Goal: Book appointment/travel/reservation

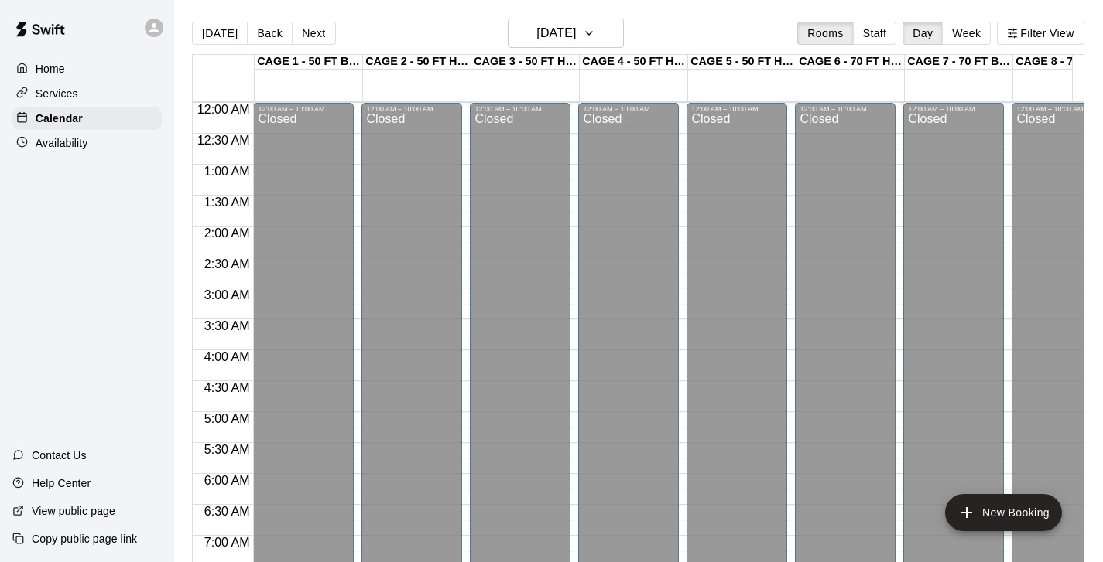
scroll to position [890, 136]
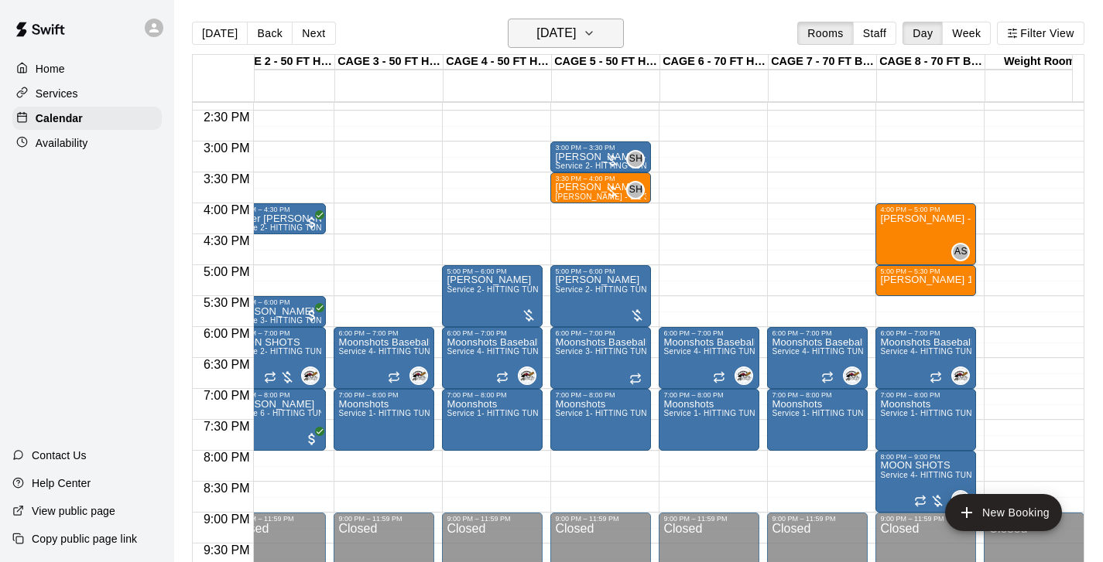
click at [595, 41] on icon "button" at bounding box center [589, 33] width 12 height 19
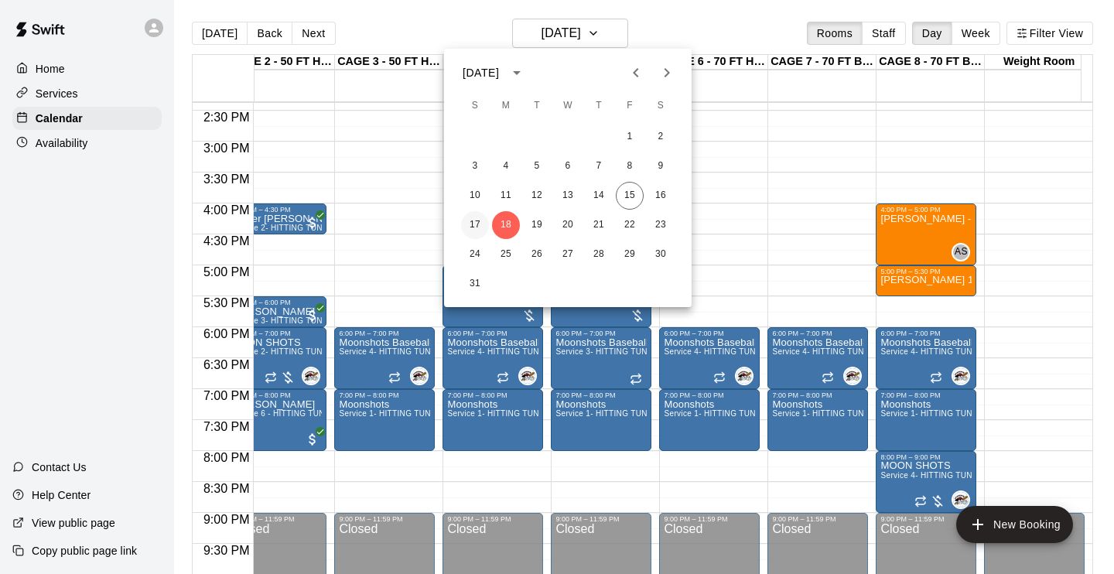
click at [480, 220] on button "17" at bounding box center [475, 225] width 28 height 28
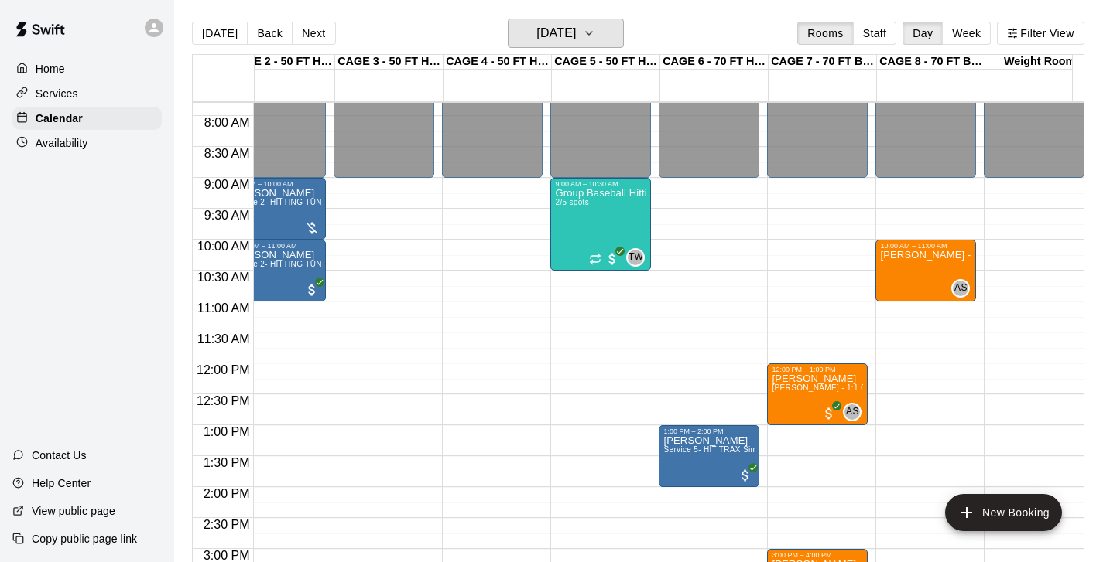
scroll to position [449, 136]
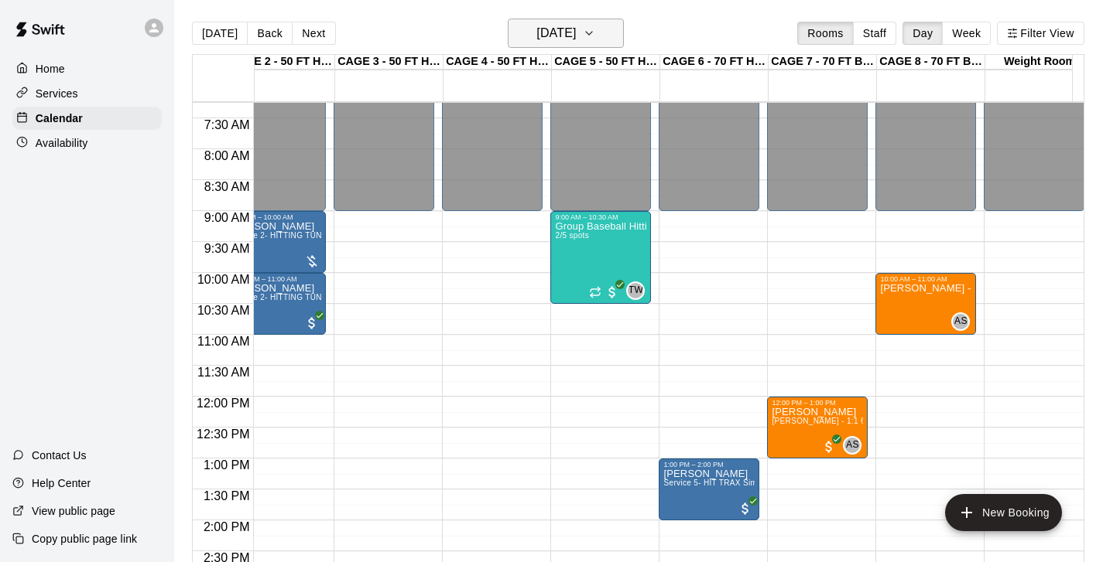
click at [595, 37] on icon "button" at bounding box center [589, 33] width 12 height 19
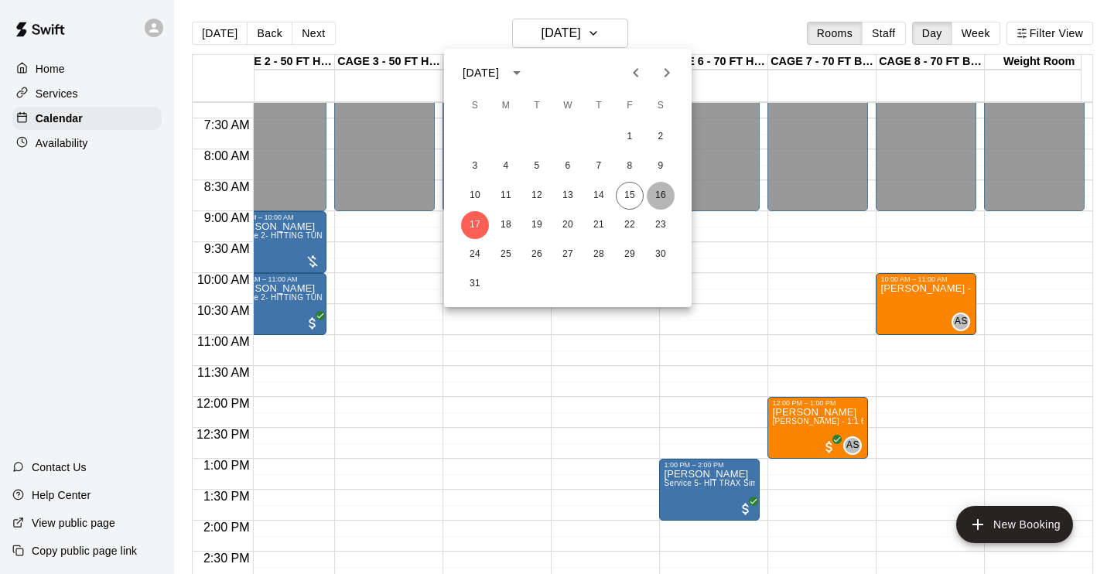
click at [663, 193] on button "16" at bounding box center [661, 196] width 28 height 28
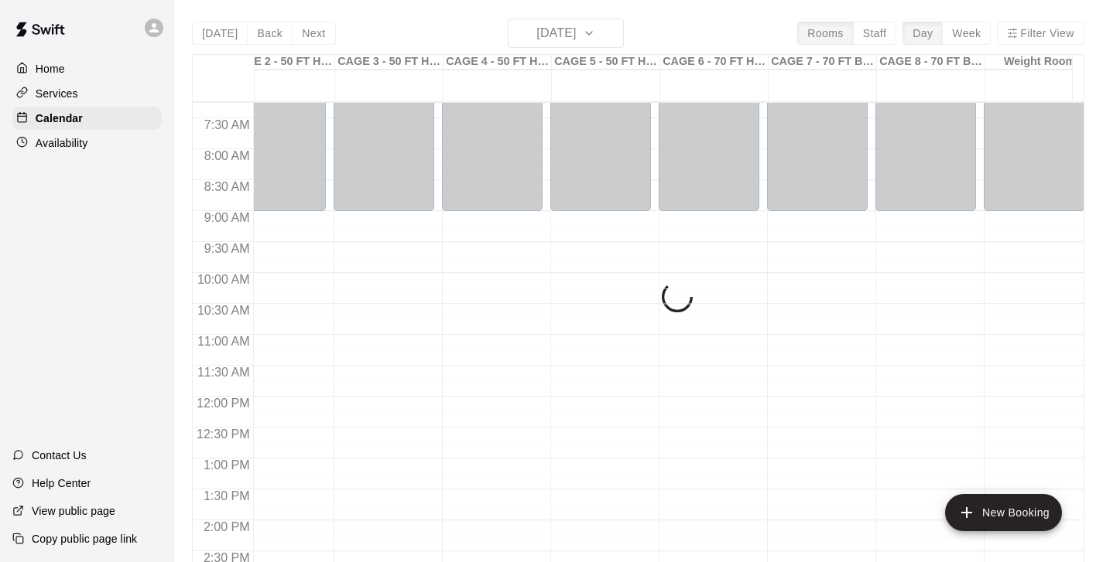
click at [614, 36] on div "[DATE] Back [DATE][DATE] Rooms Staff Day Week Filter View CAGE 1 - 50 FT BASEBA…" at bounding box center [638, 300] width 892 height 562
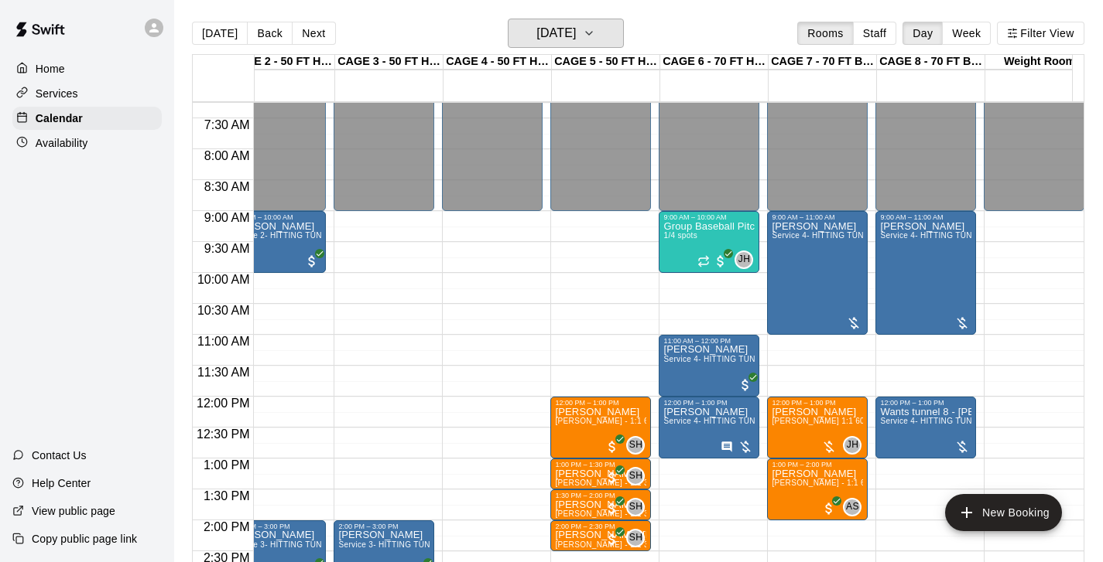
click at [595, 36] on icon "button" at bounding box center [589, 33] width 12 height 19
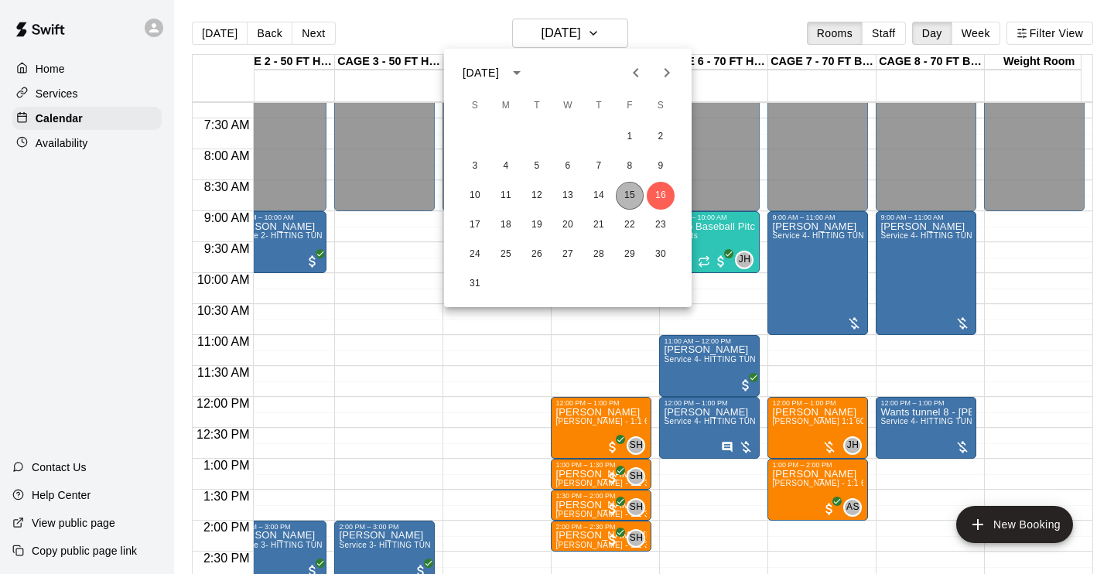
click at [632, 200] on button "15" at bounding box center [630, 196] width 28 height 28
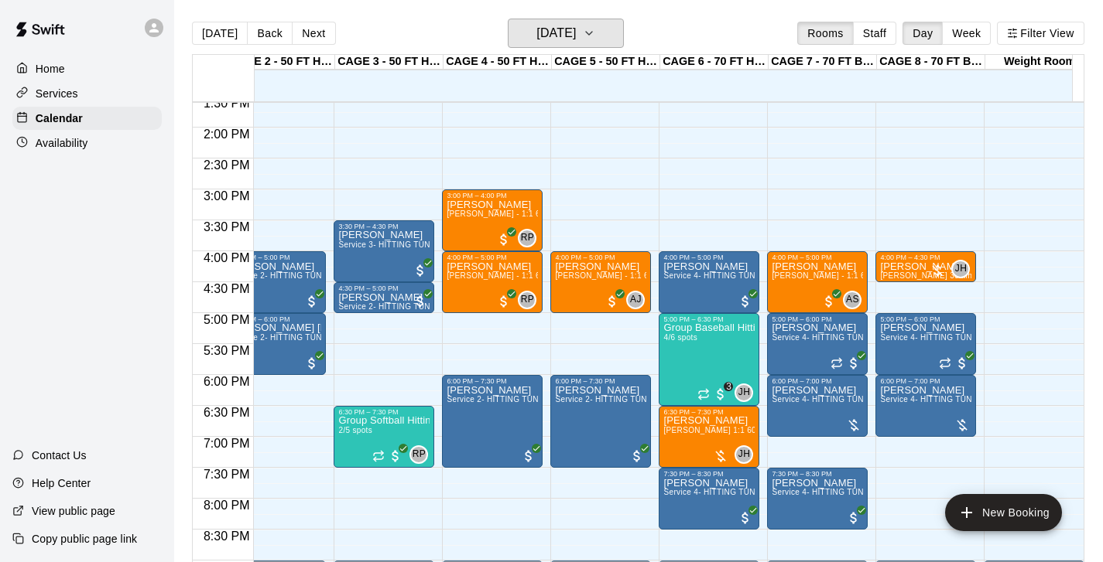
scroll to position [843, 136]
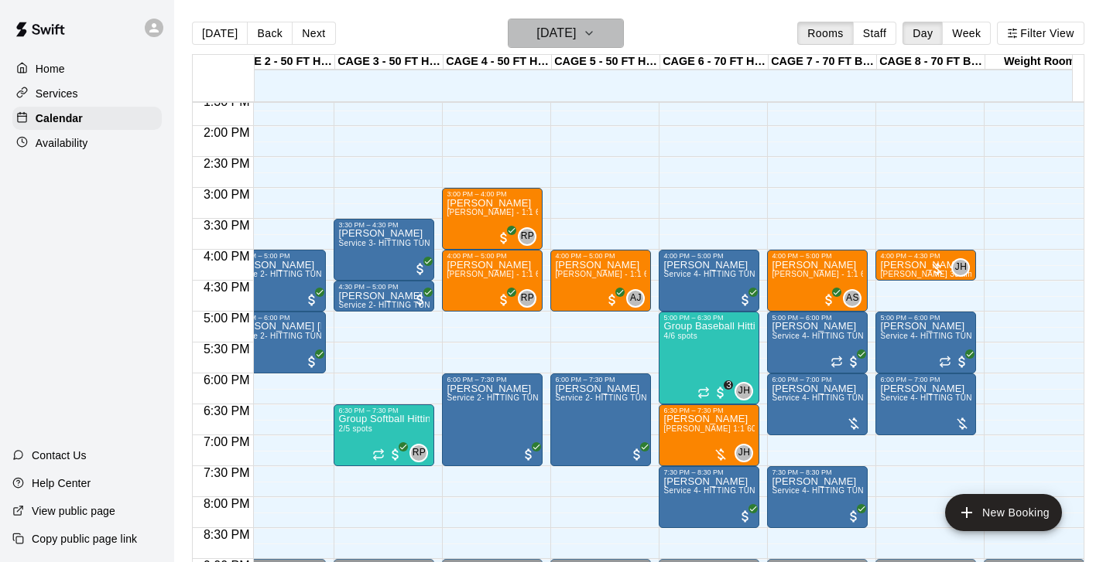
click at [595, 35] on icon "button" at bounding box center [589, 33] width 12 height 19
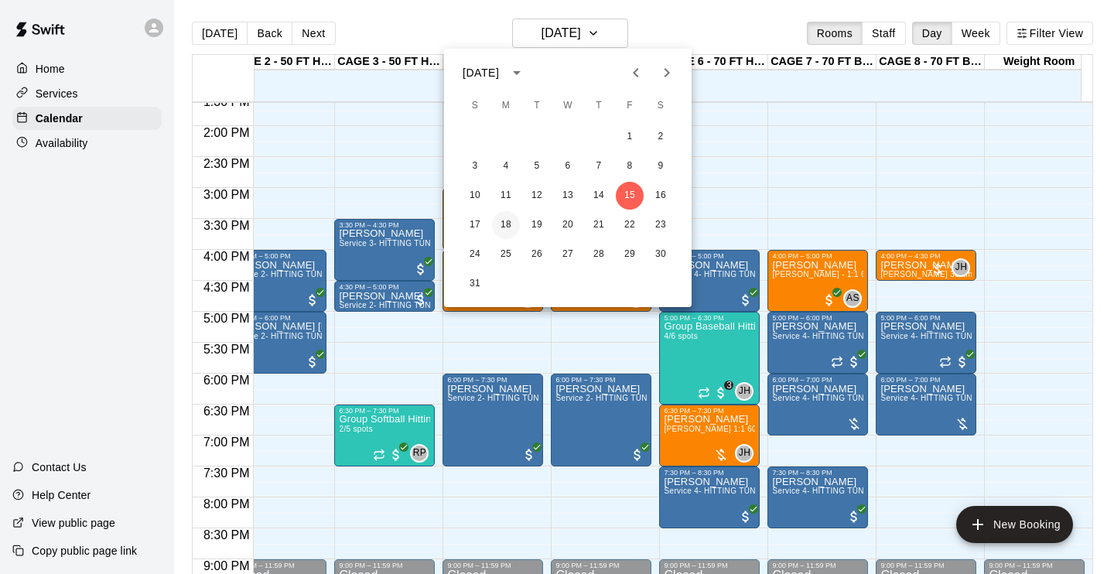
click at [504, 222] on button "18" at bounding box center [506, 225] width 28 height 28
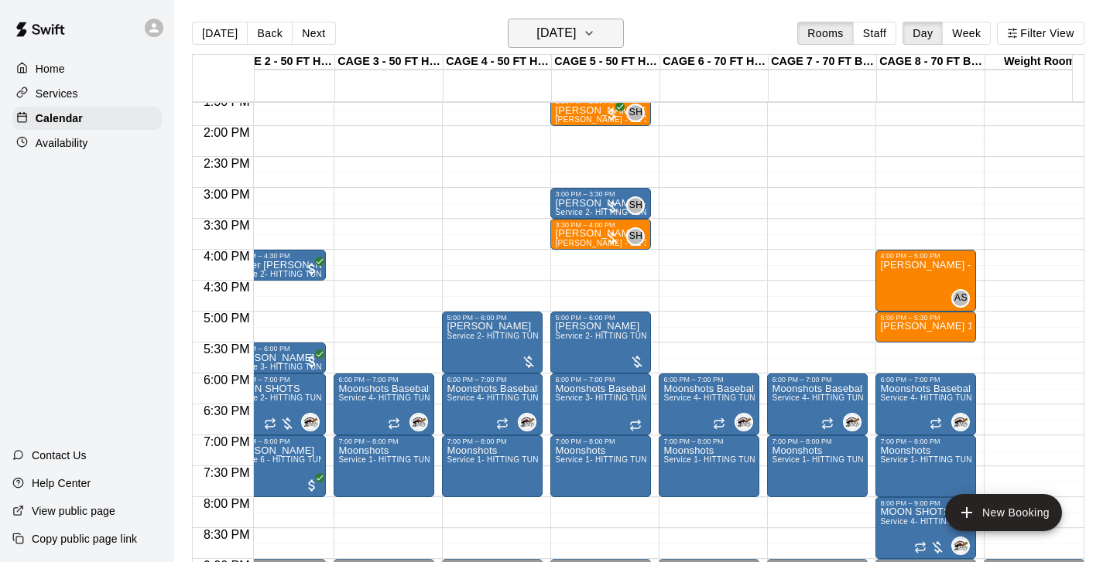
click at [622, 39] on button "[DATE]" at bounding box center [566, 33] width 116 height 29
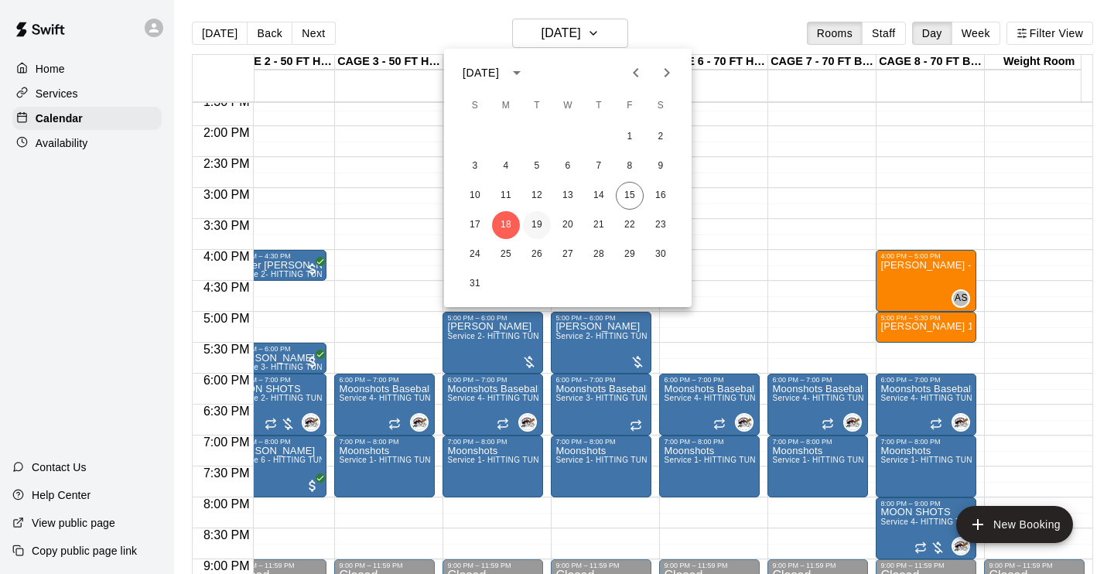
click at [541, 226] on button "19" at bounding box center [537, 225] width 28 height 28
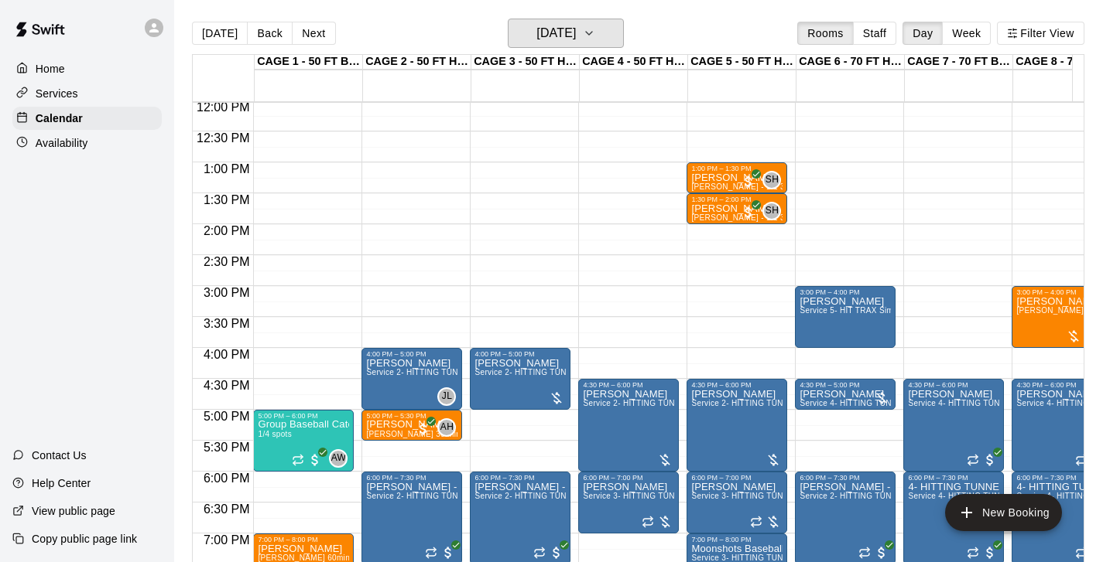
scroll to position [740, 0]
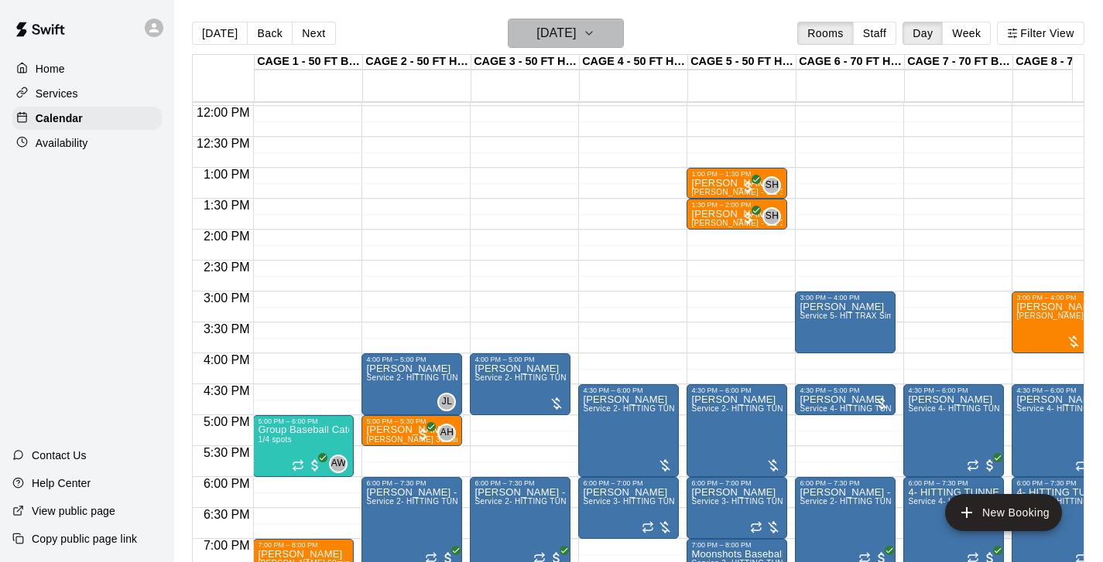
click at [595, 40] on icon "button" at bounding box center [589, 33] width 12 height 19
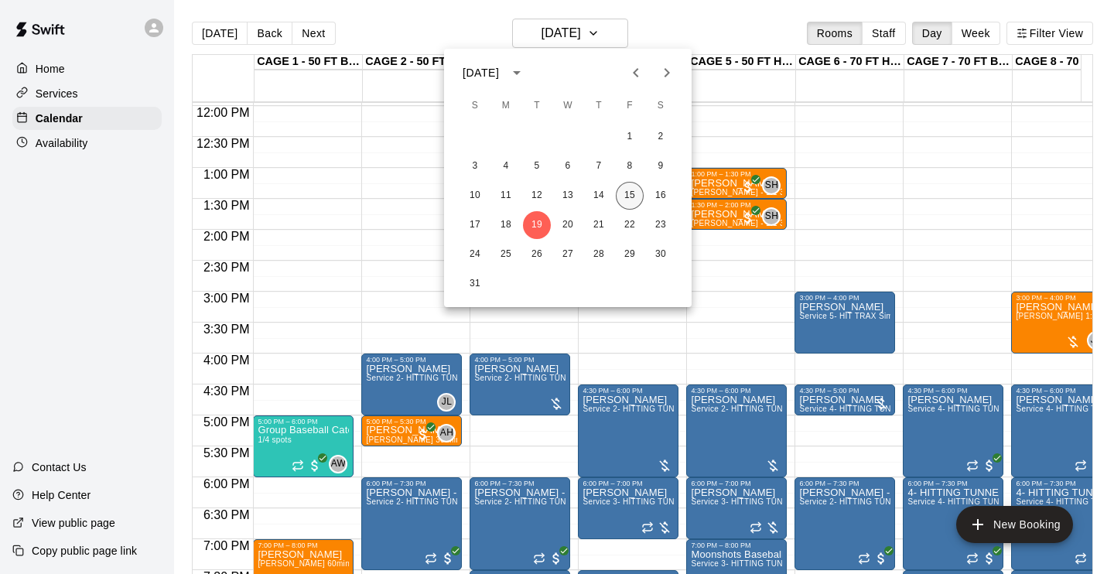
click at [628, 197] on button "15" at bounding box center [630, 196] width 28 height 28
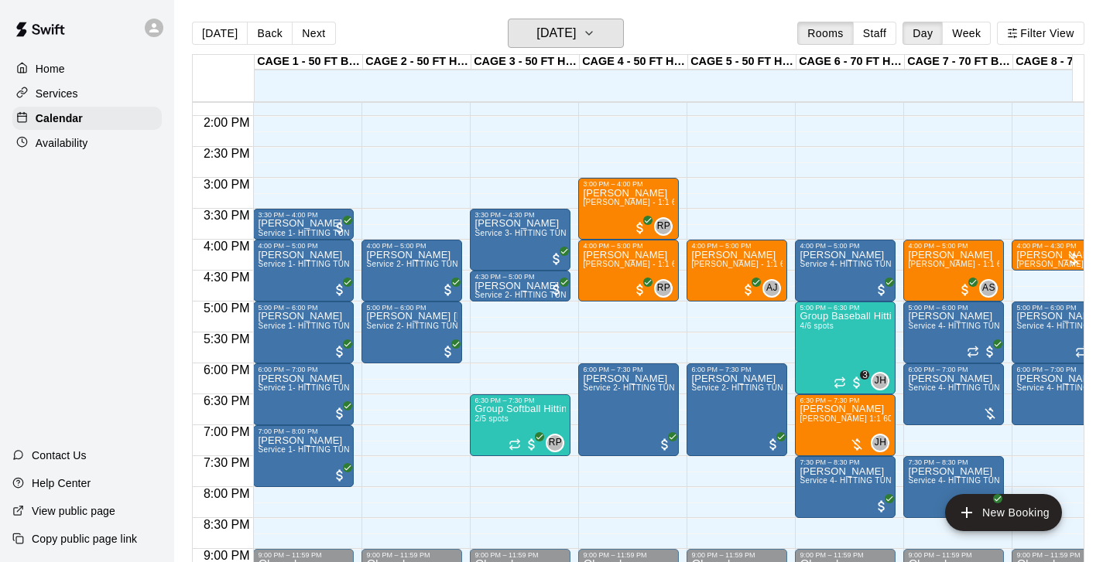
scroll to position [870, 0]
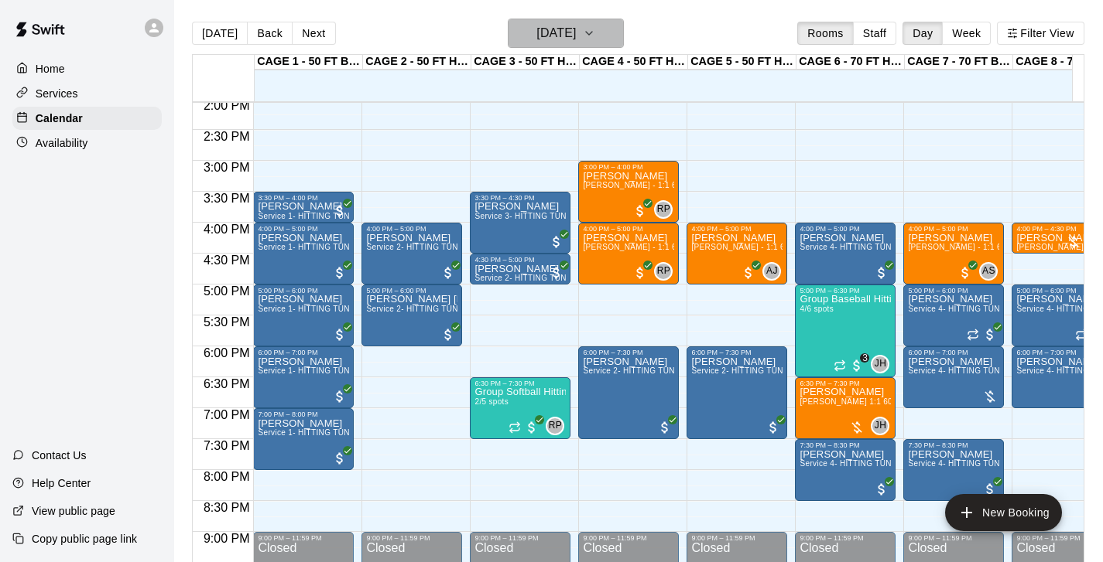
click at [595, 37] on icon "button" at bounding box center [589, 33] width 12 height 19
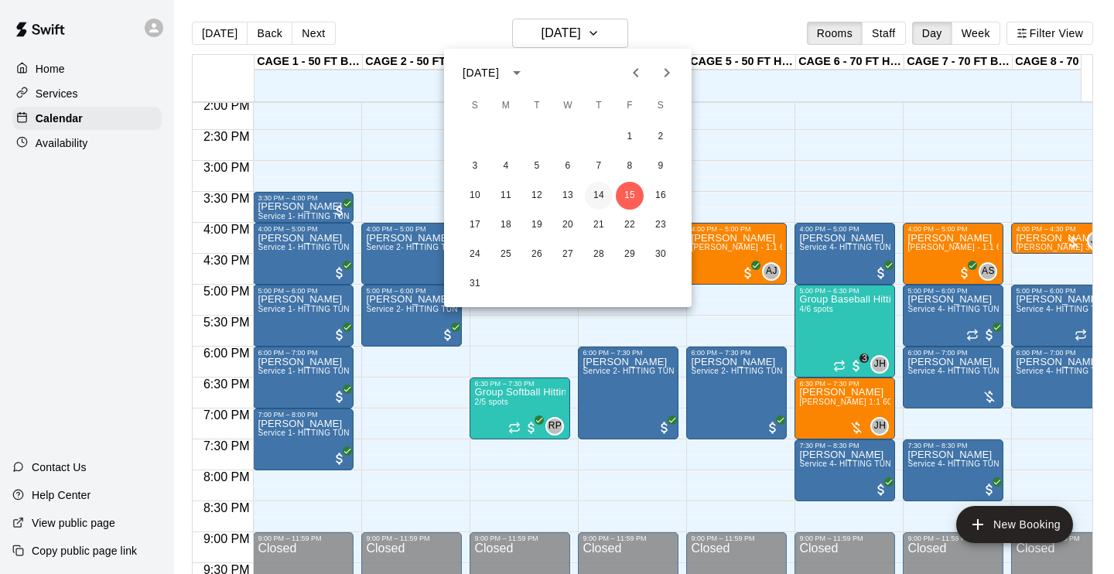
click at [594, 193] on button "14" at bounding box center [599, 196] width 28 height 28
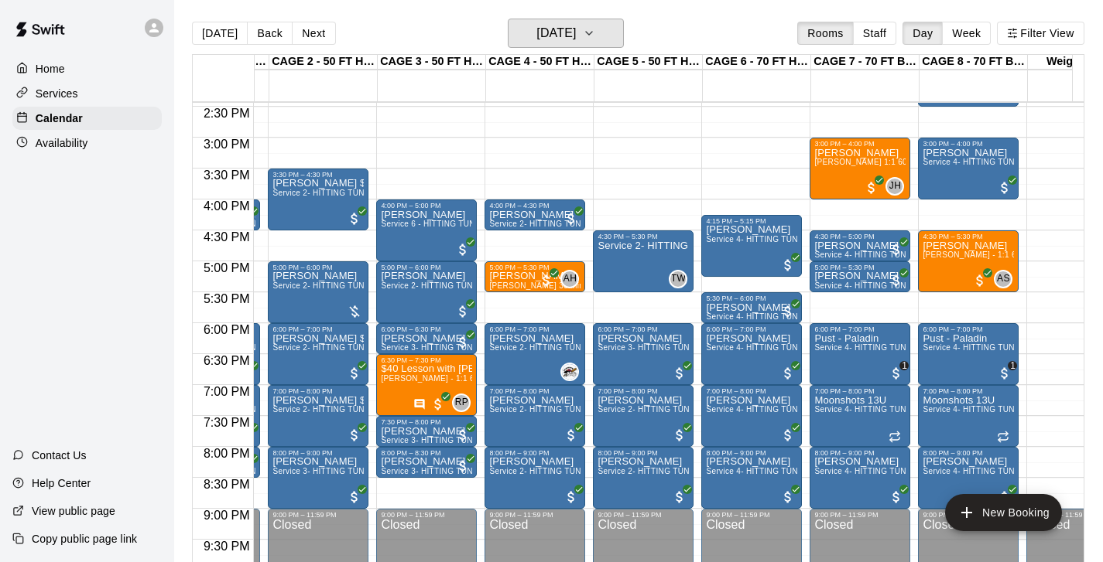
scroll to position [896, 94]
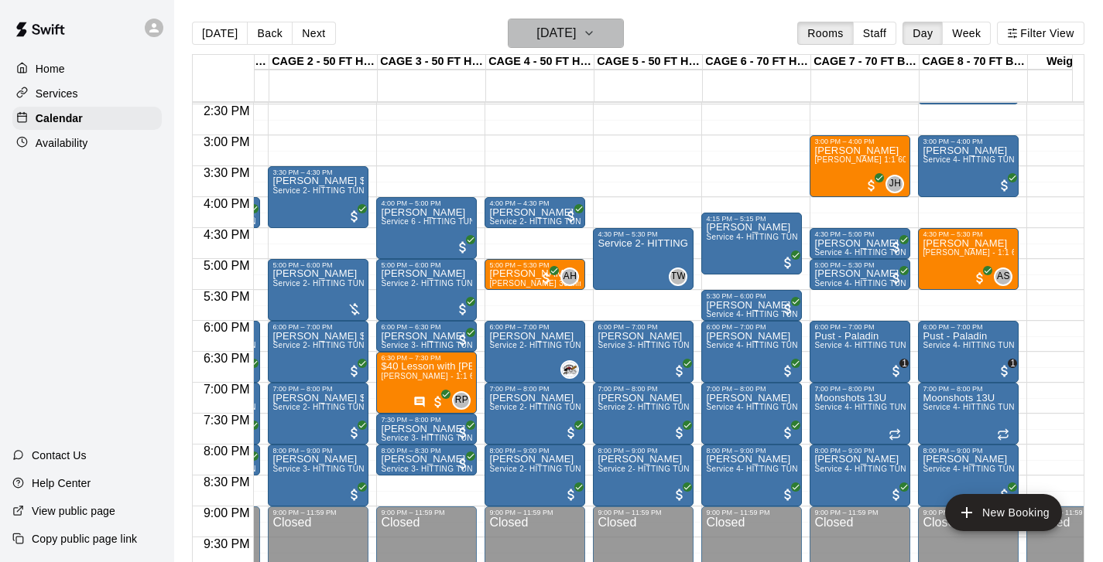
click at [620, 45] on button "[DATE]" at bounding box center [566, 33] width 116 height 29
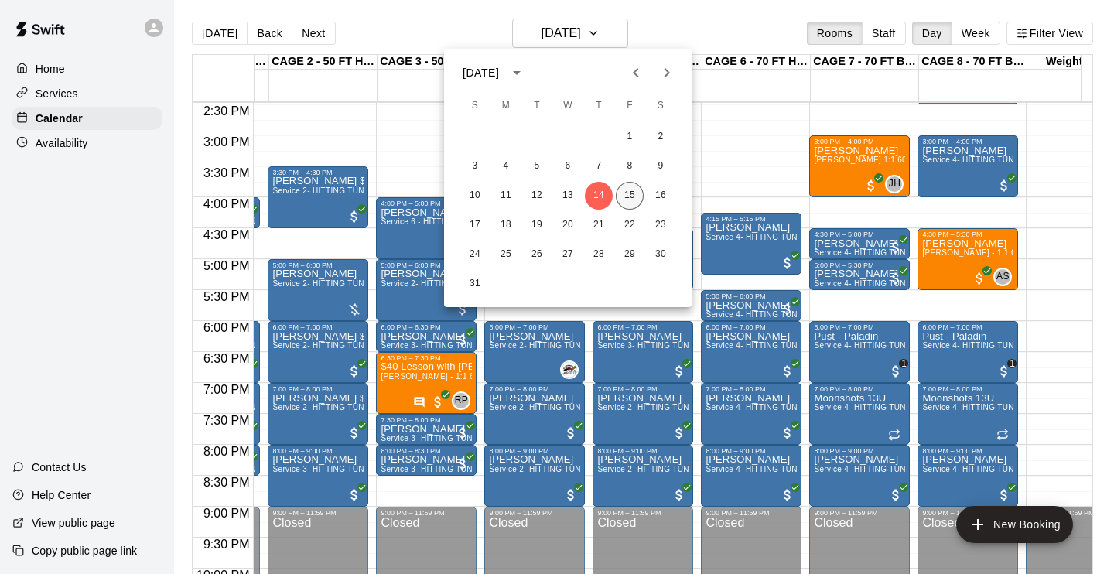
click at [630, 187] on button "15" at bounding box center [630, 196] width 28 height 28
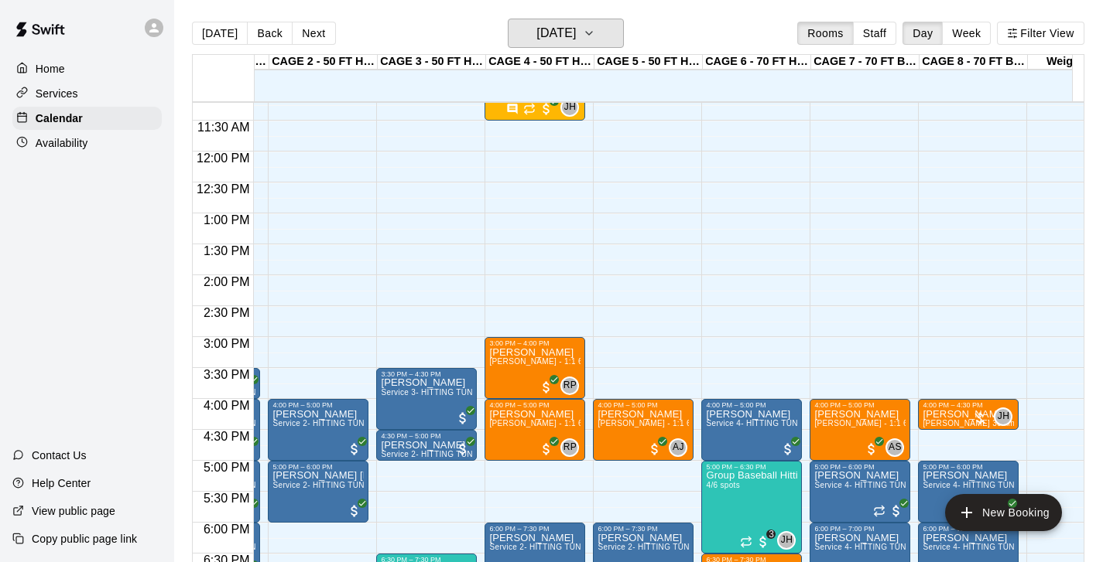
scroll to position [458, 94]
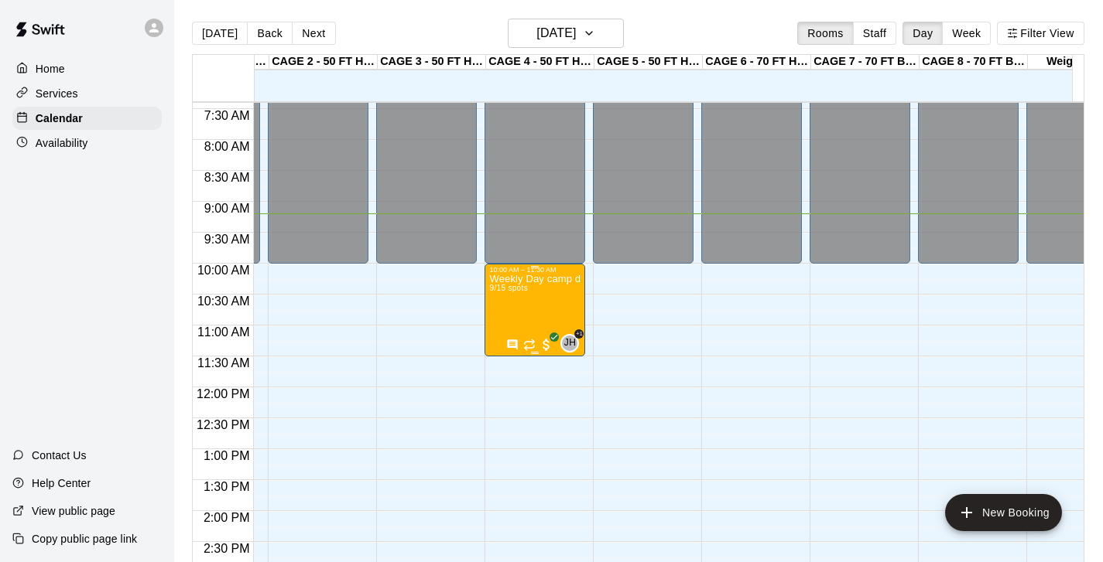
click at [535, 309] on div "Weekly Day camp drop in session - [DATE] / [DATE] / [DATE] 9/15 spots" at bounding box center [534, 555] width 91 height 562
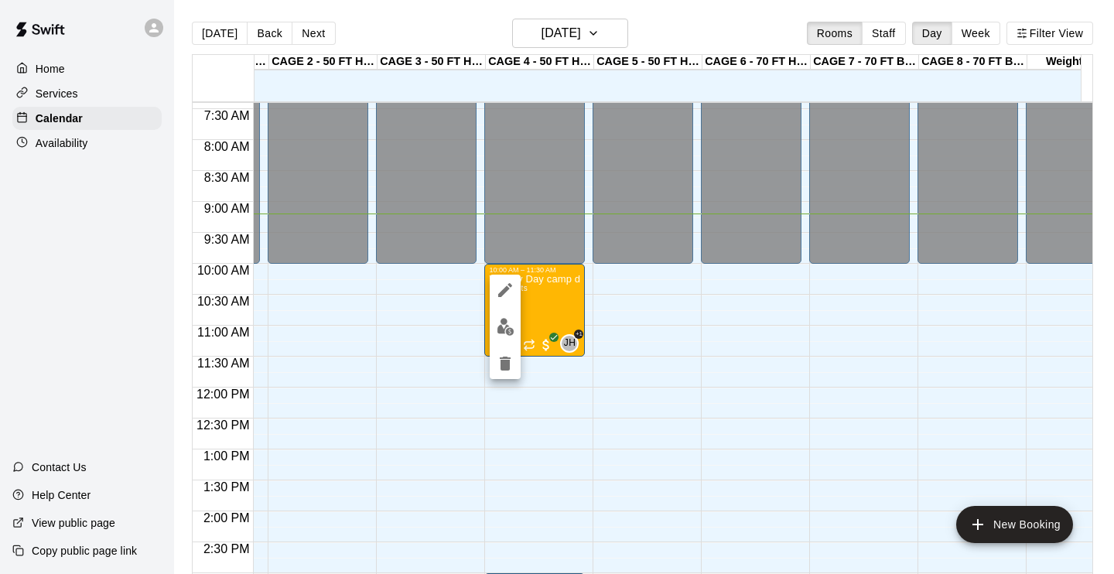
click at [620, 300] on div at bounding box center [557, 287] width 1114 height 574
